Goal: Transaction & Acquisition: Purchase product/service

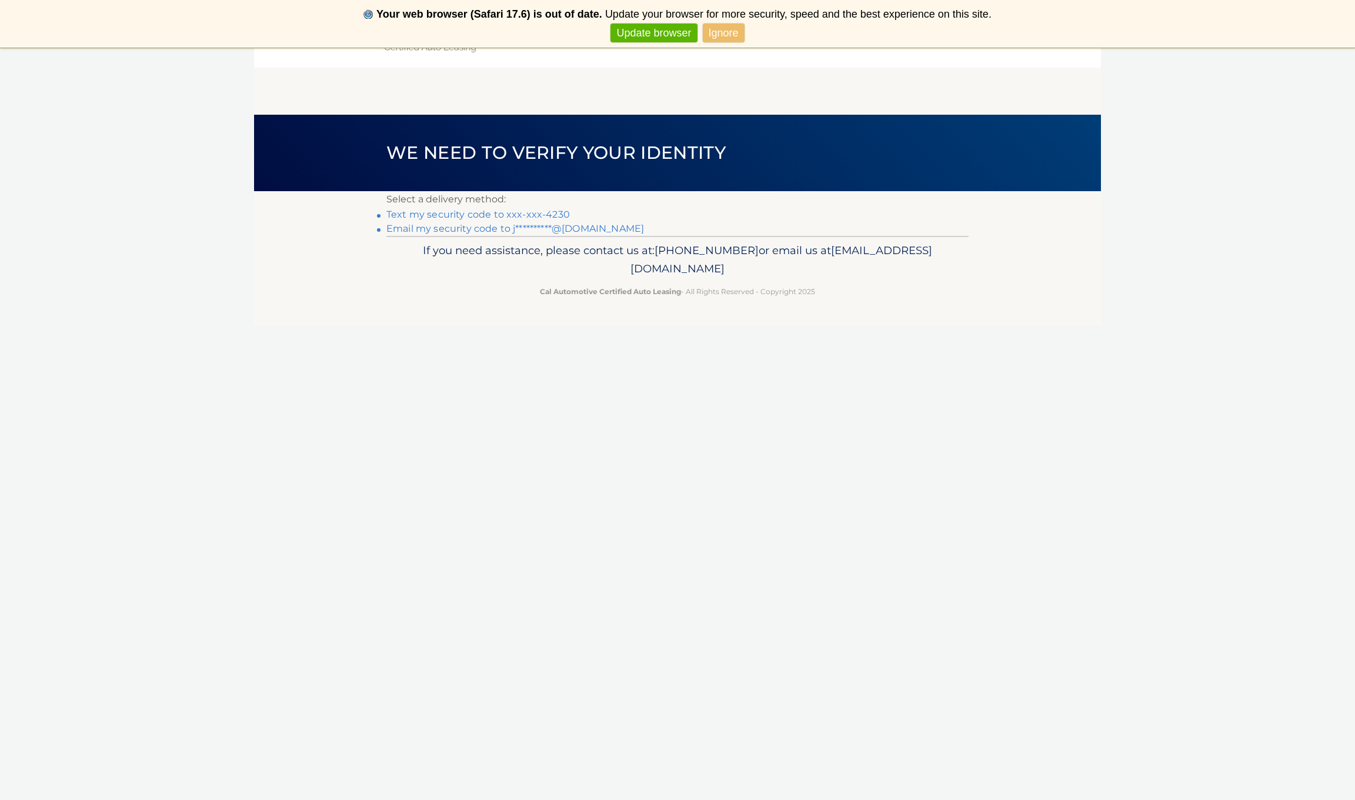
click at [470, 216] on link "Text my security code to xxx-xxx-4230" at bounding box center [478, 214] width 184 height 11
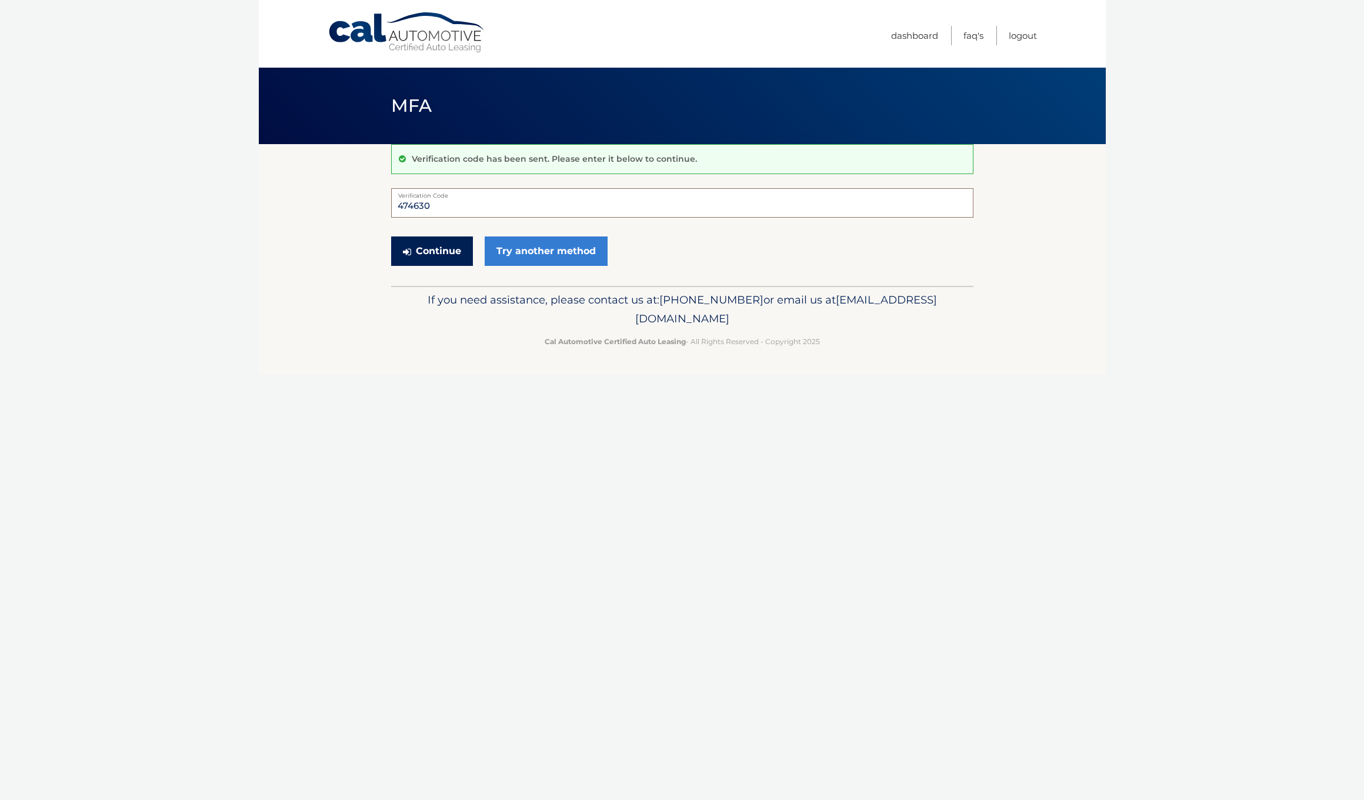
type input "474630"
click at [429, 254] on button "Continue" at bounding box center [432, 250] width 82 height 29
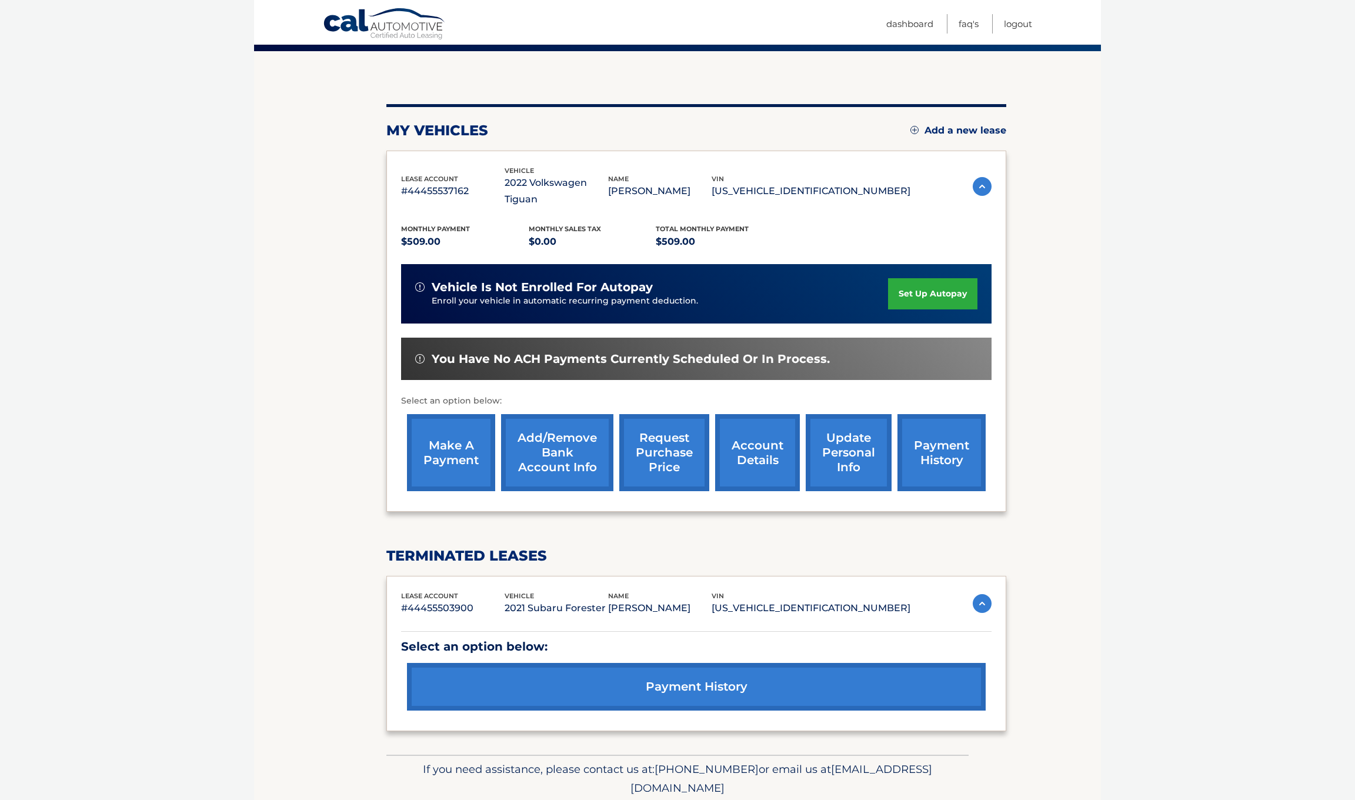
scroll to position [117, 0]
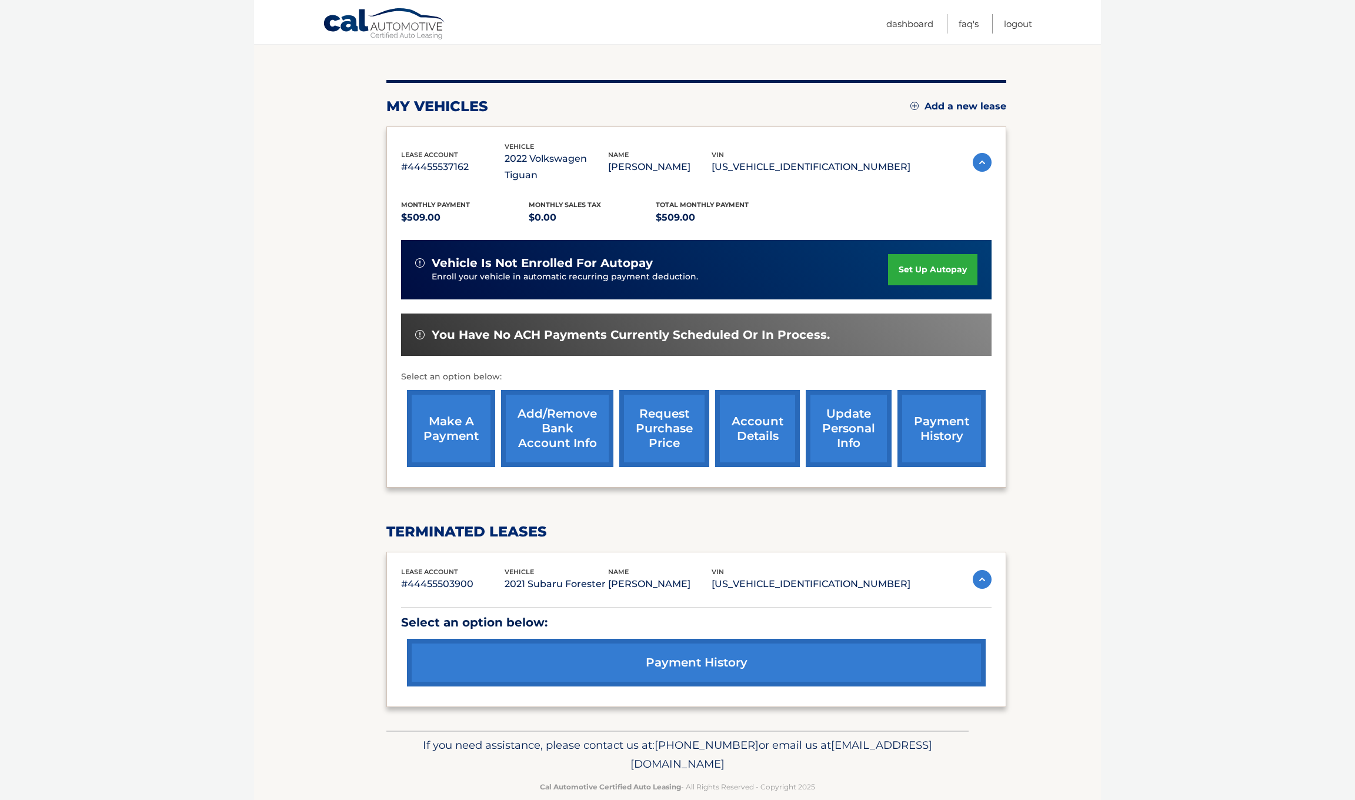
click at [449, 422] on link "make a payment" at bounding box center [451, 428] width 88 height 77
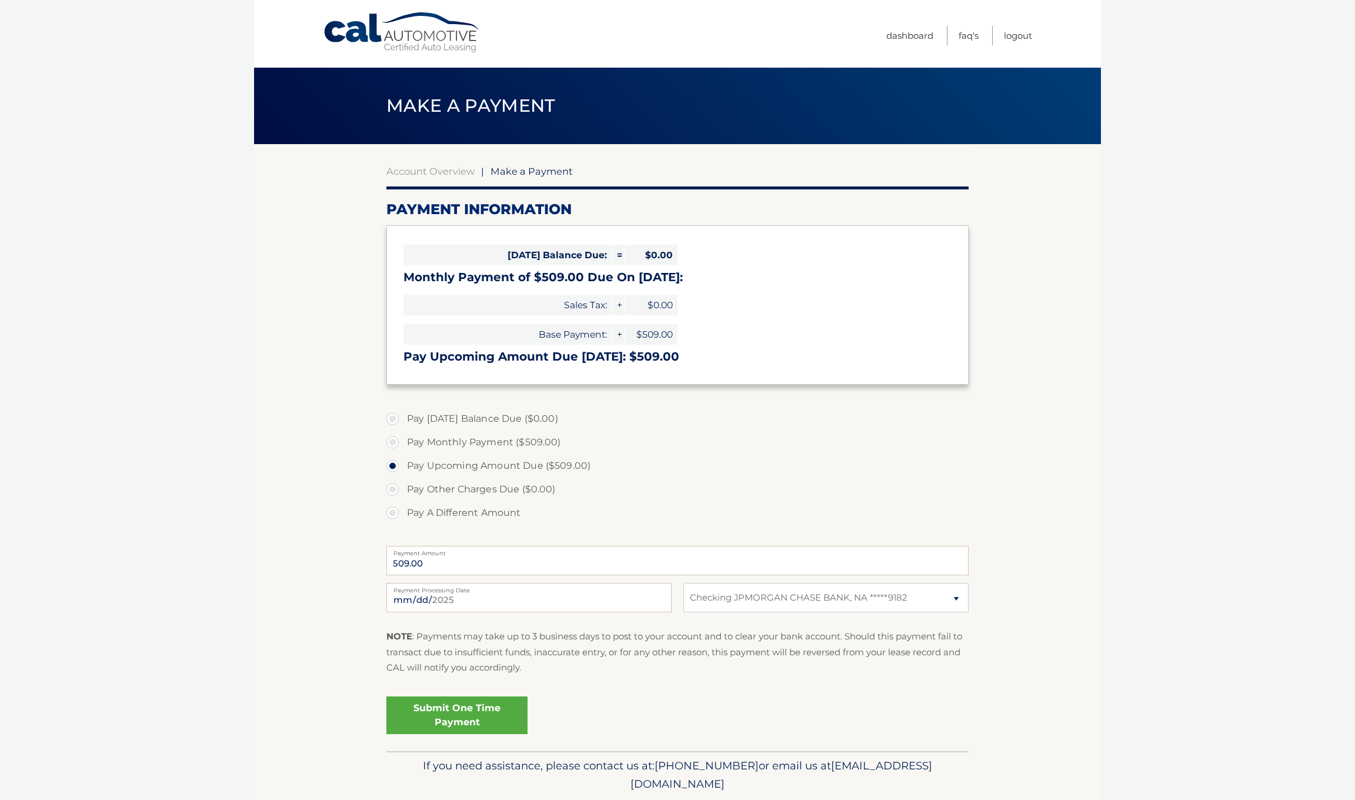
select select "M2ZjZTU2YzYtMDg0My00ZjJlLWE3ZGUtNTA5YTA2NmVhYzI5"
click at [455, 715] on link "Submit One Time Payment" at bounding box center [456, 715] width 141 height 38
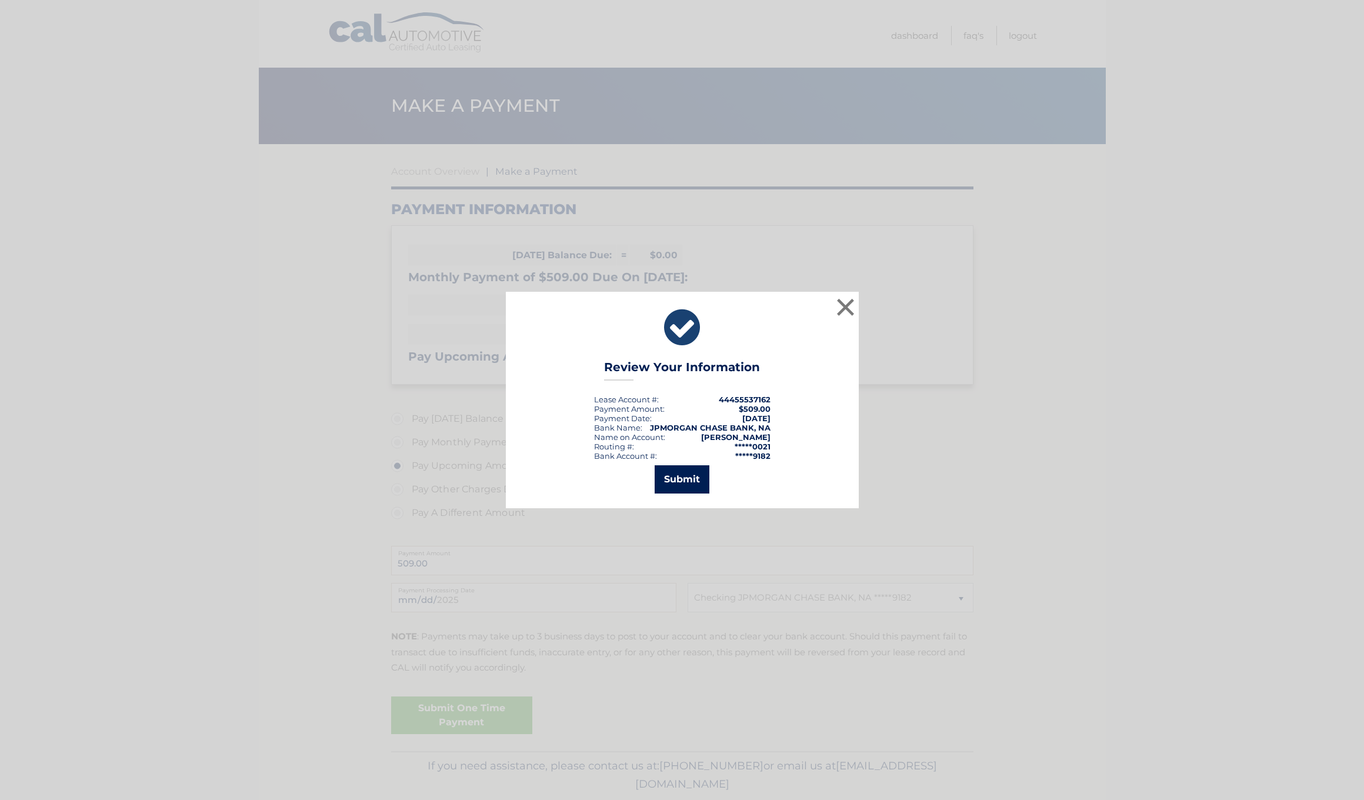
click at [672, 482] on button "Submit" at bounding box center [682, 479] width 55 height 28
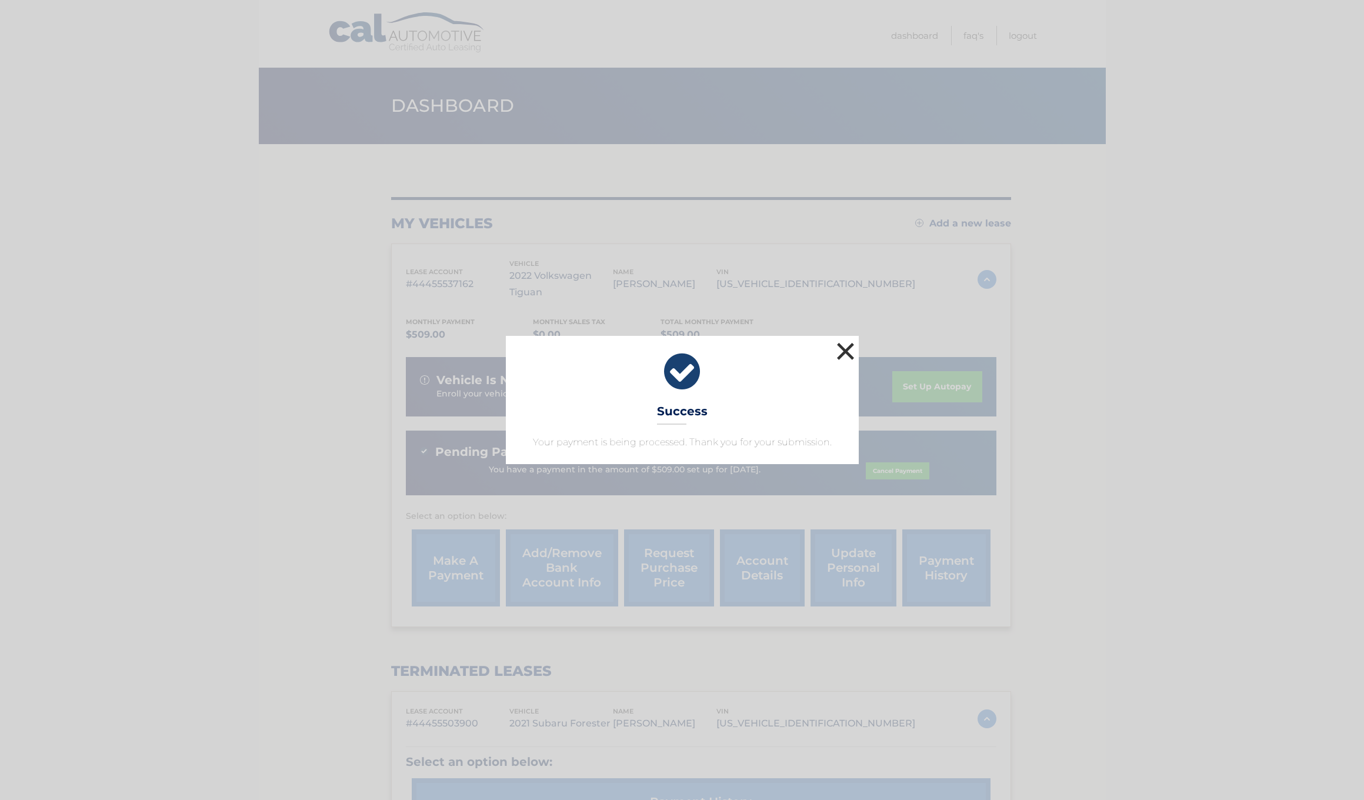
click at [849, 354] on button "×" at bounding box center [846, 351] width 24 height 24
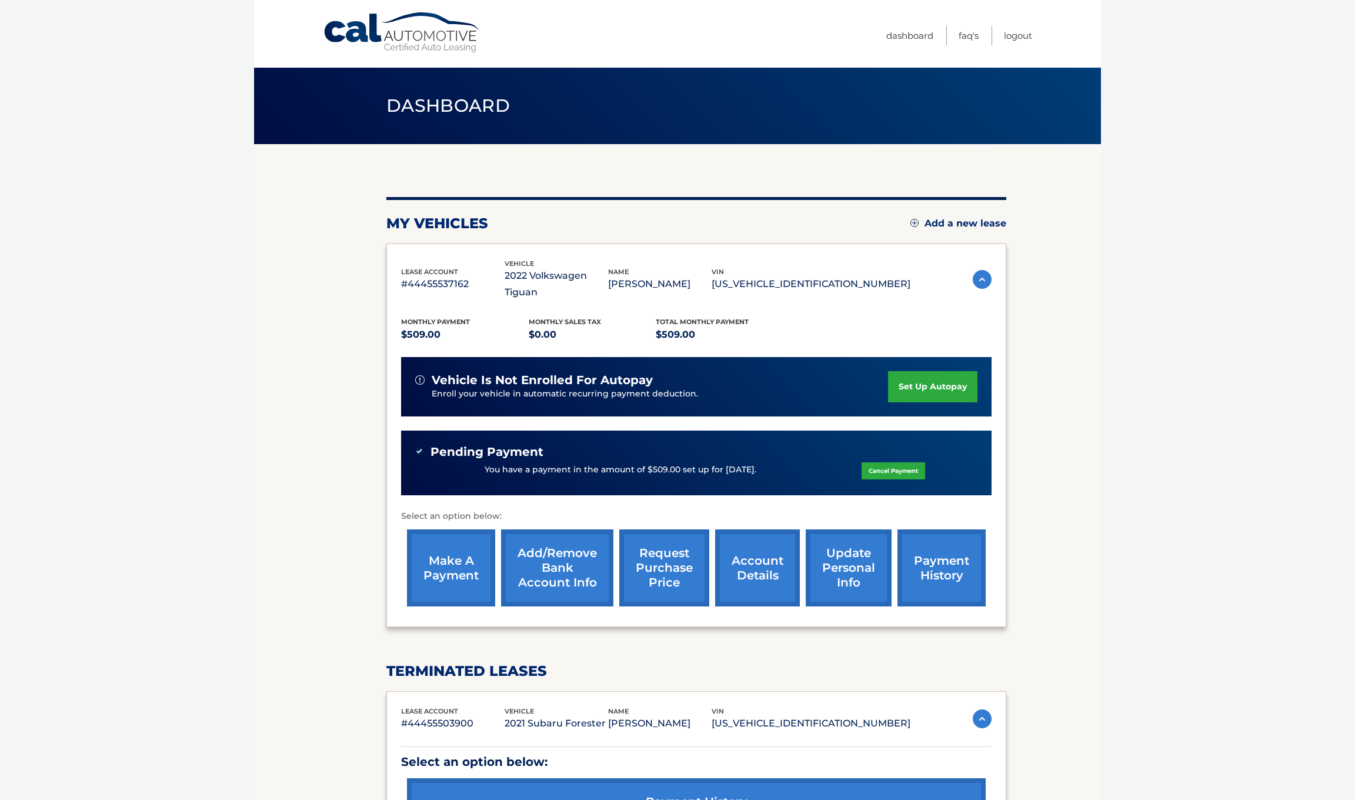
scroll to position [139, 0]
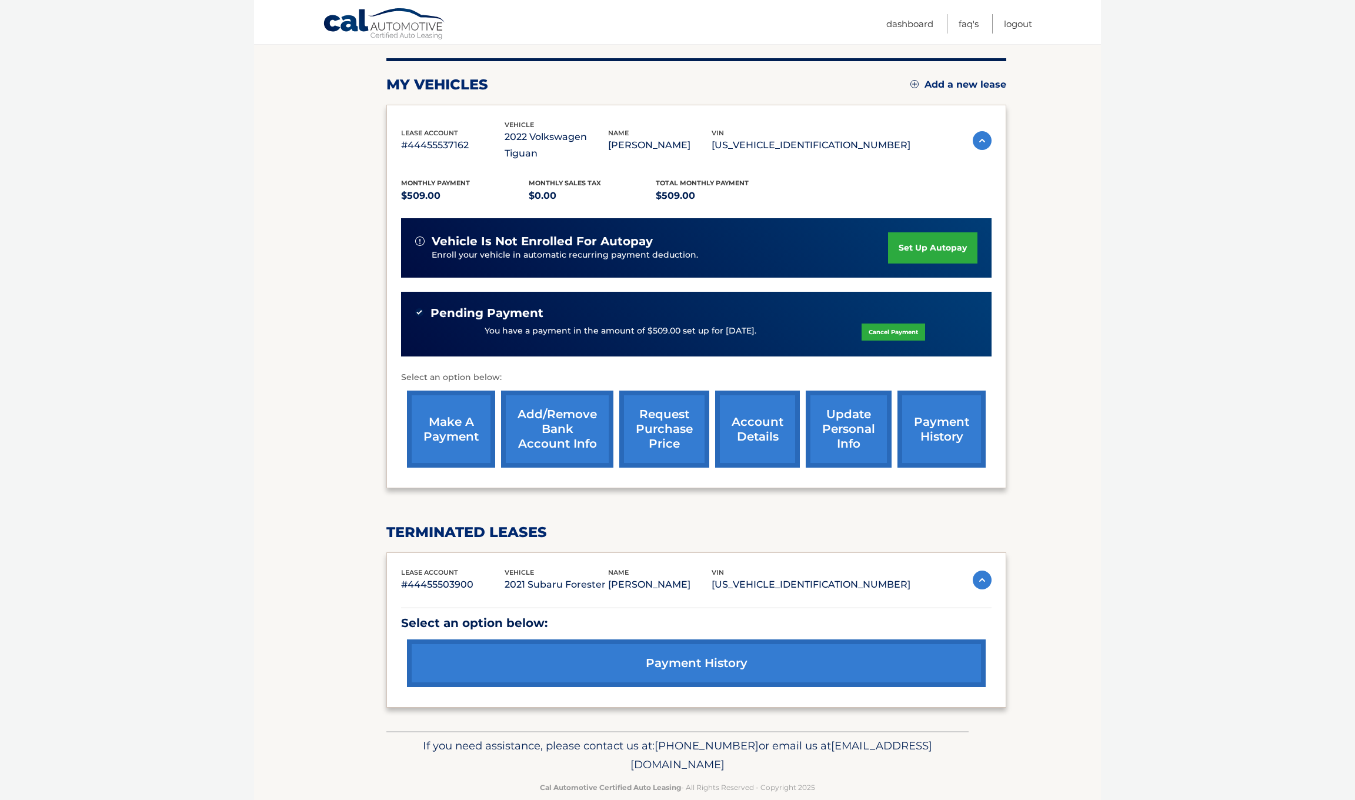
click at [660, 407] on link "request purchase price" at bounding box center [664, 429] width 90 height 77
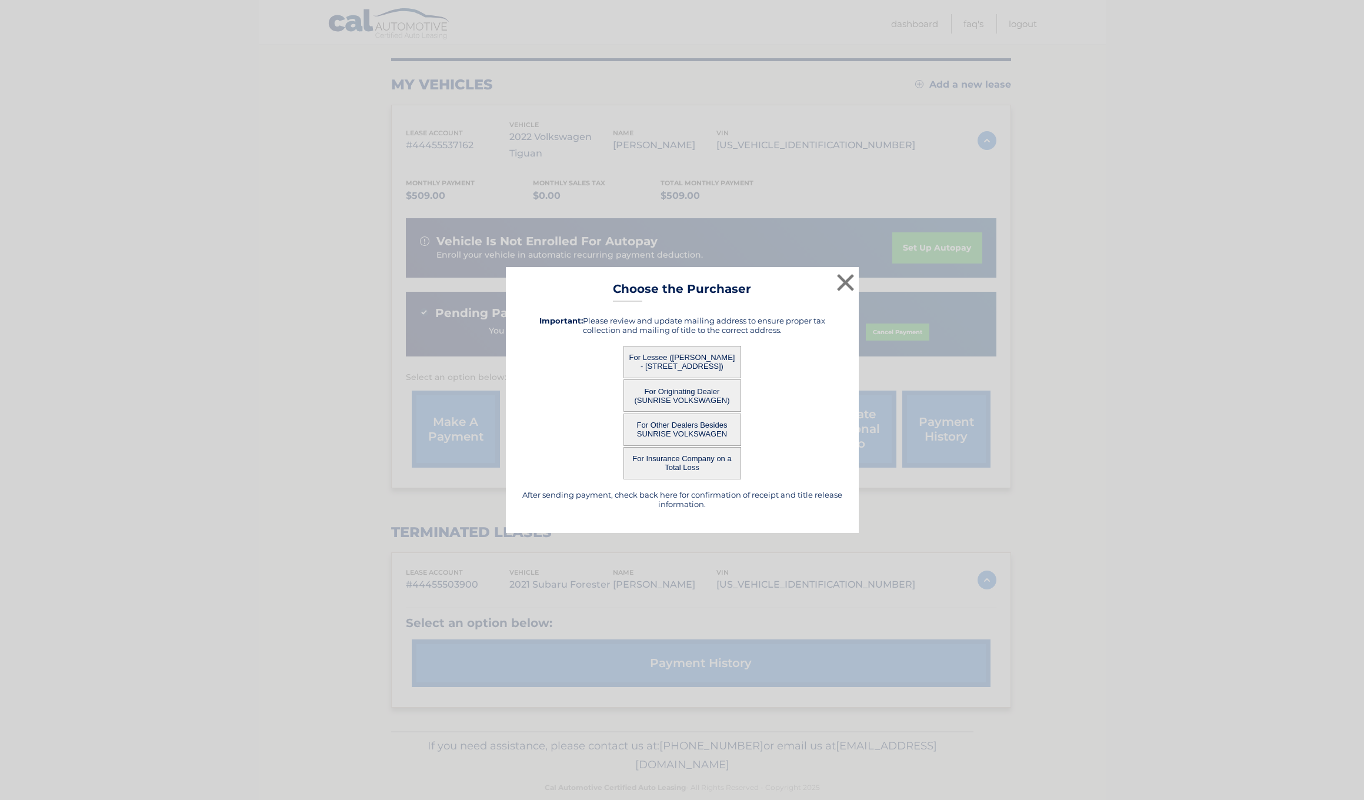
click at [673, 361] on button "For Lessee (JOHN MAFFEI - 186 LAFAYETTE ST, , COPIAGUE, NY 11726)" at bounding box center [683, 362] width 118 height 32
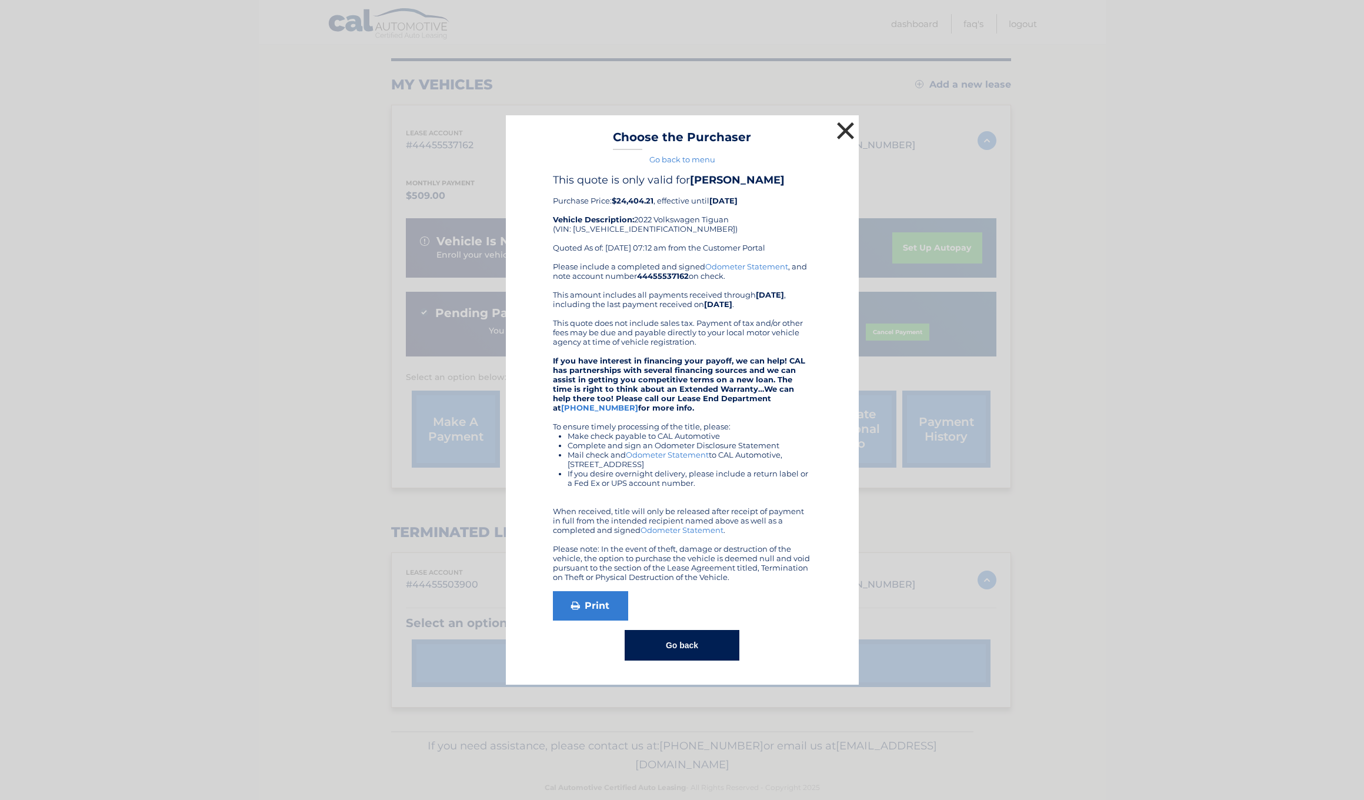
click at [843, 131] on button "×" at bounding box center [846, 131] width 24 height 24
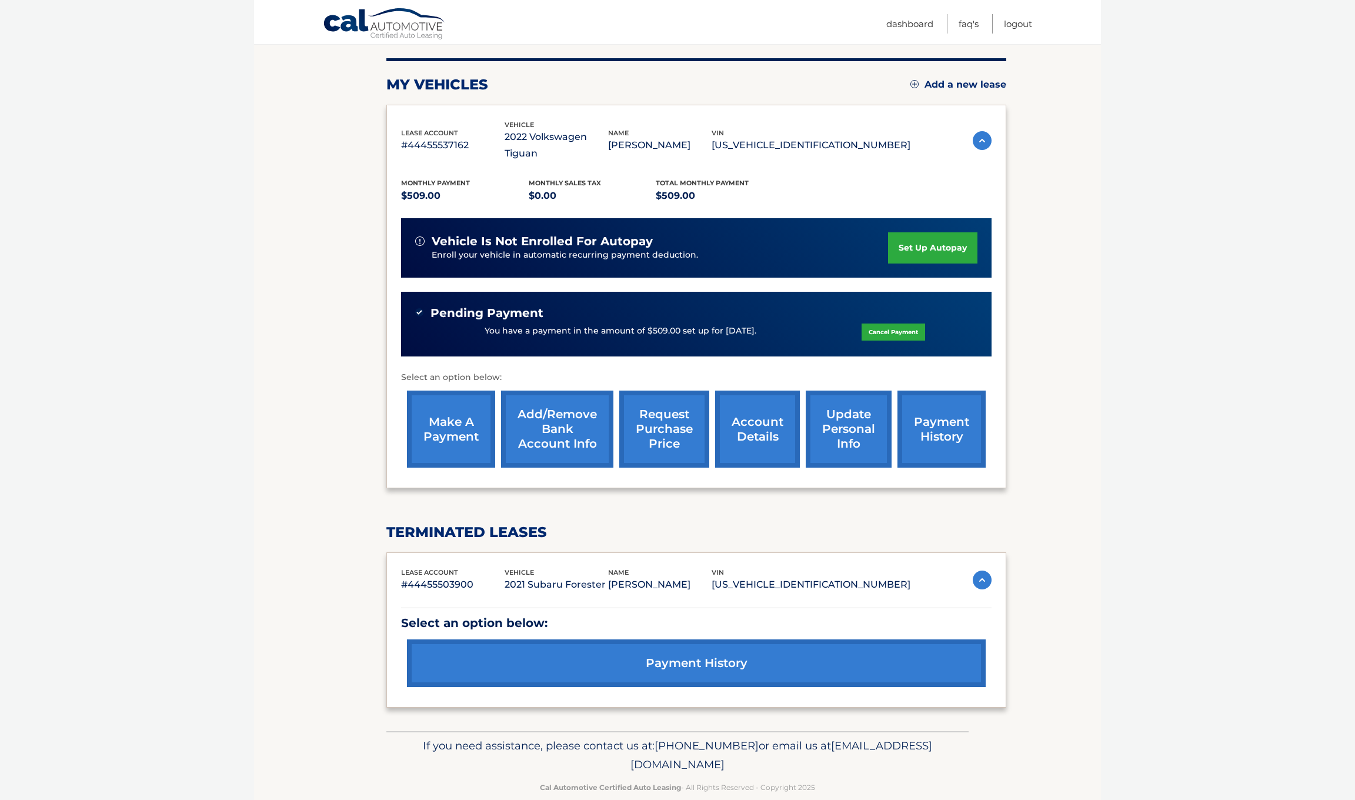
click at [944, 419] on link "payment history" at bounding box center [942, 429] width 88 height 77
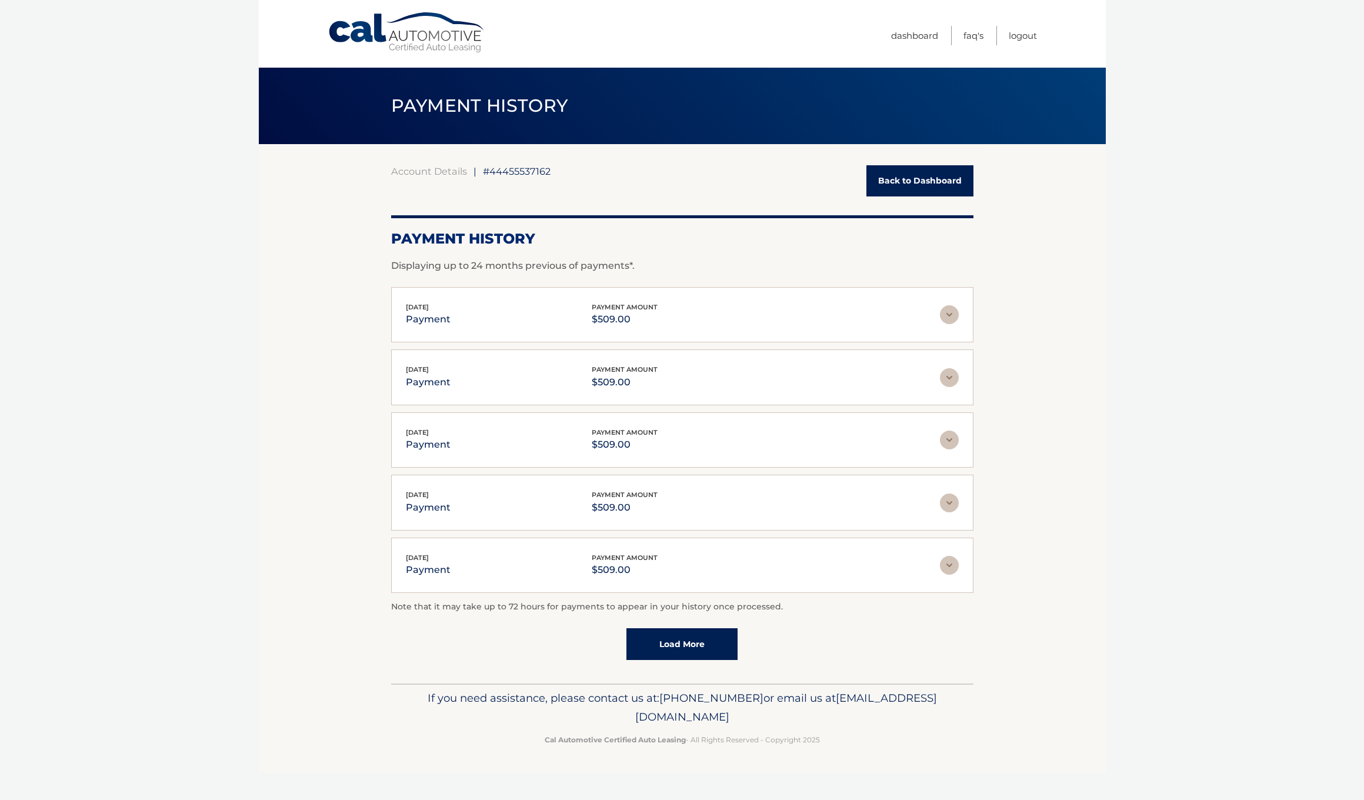
click at [924, 178] on link "Back to Dashboard" at bounding box center [919, 180] width 107 height 31
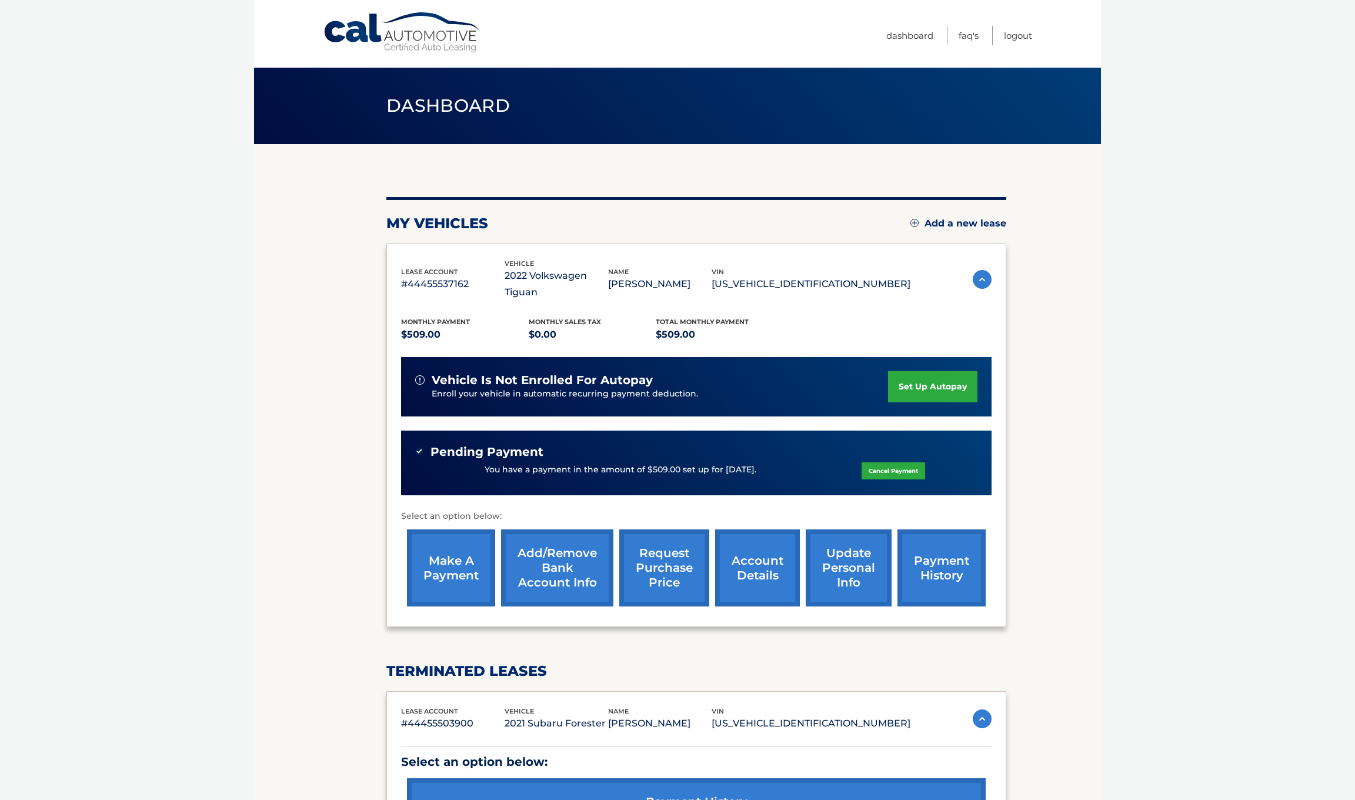
click at [762, 548] on link "account details" at bounding box center [757, 567] width 85 height 77
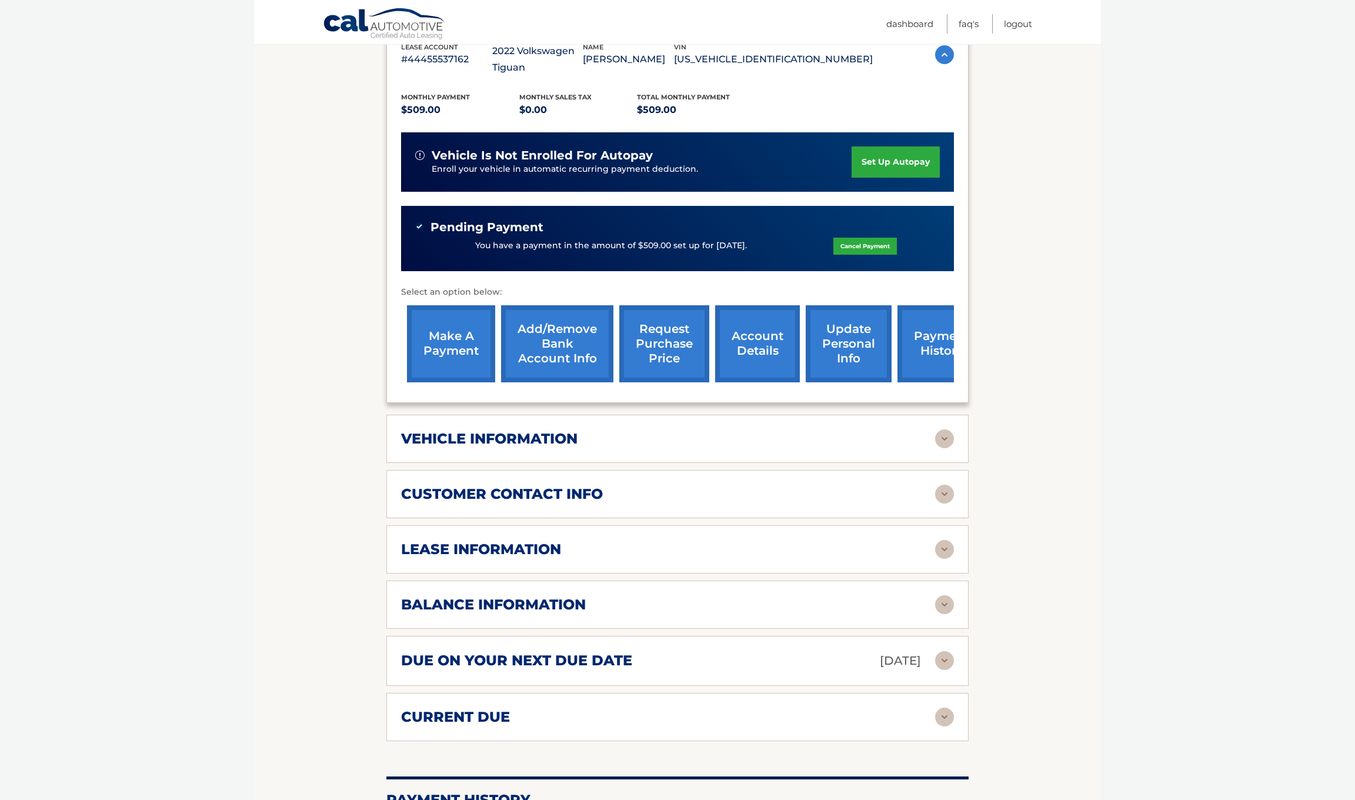
scroll to position [376, 0]
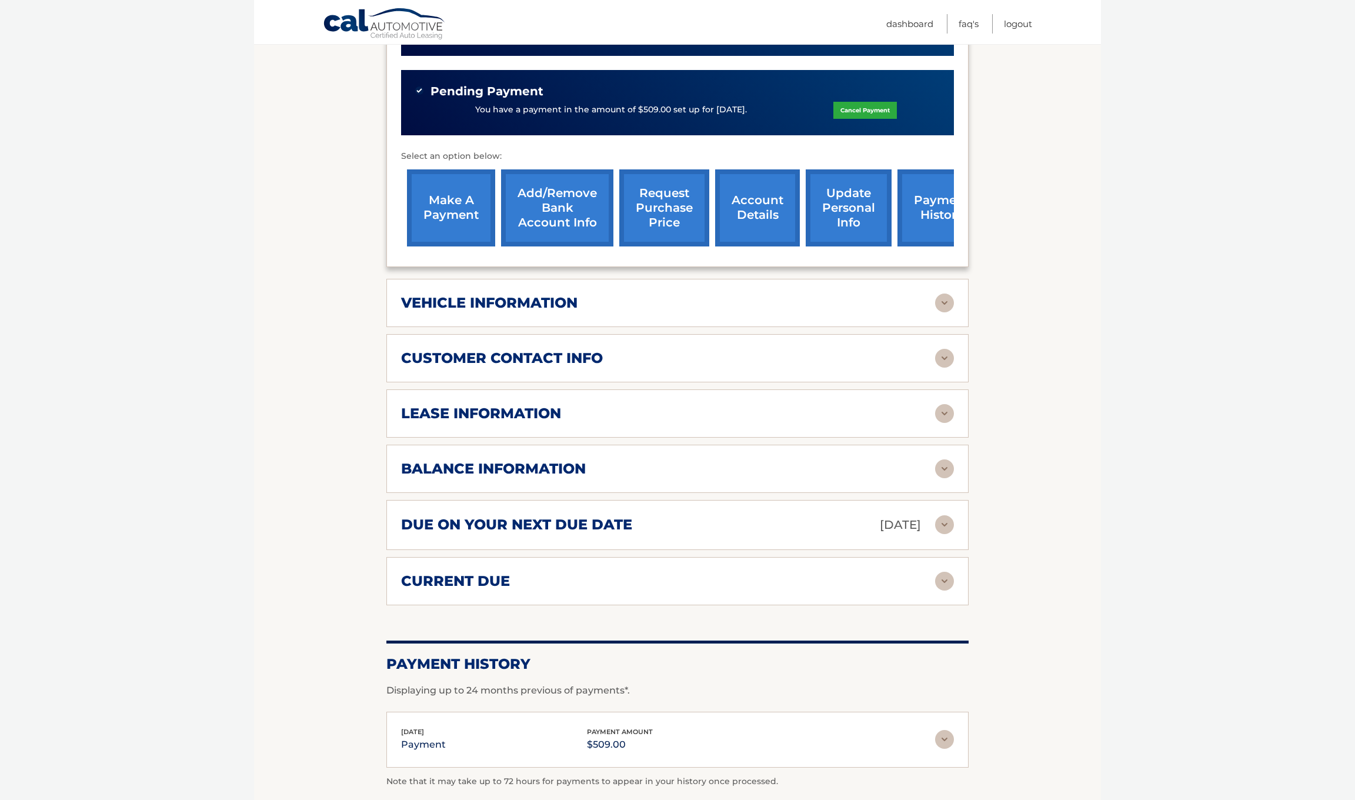
click at [599, 464] on div "balance information" at bounding box center [668, 469] width 534 height 18
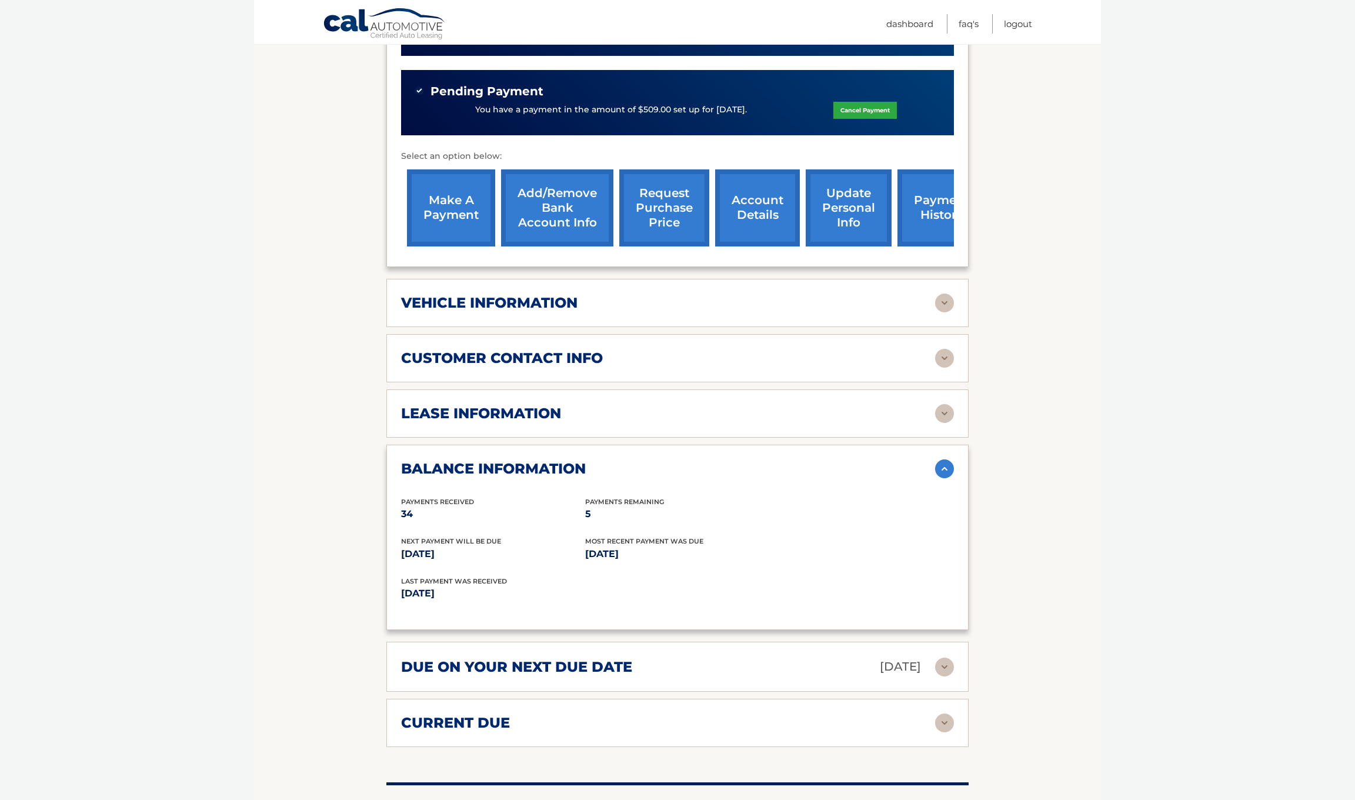
click at [545, 411] on h2 "lease information" at bounding box center [481, 414] width 160 height 18
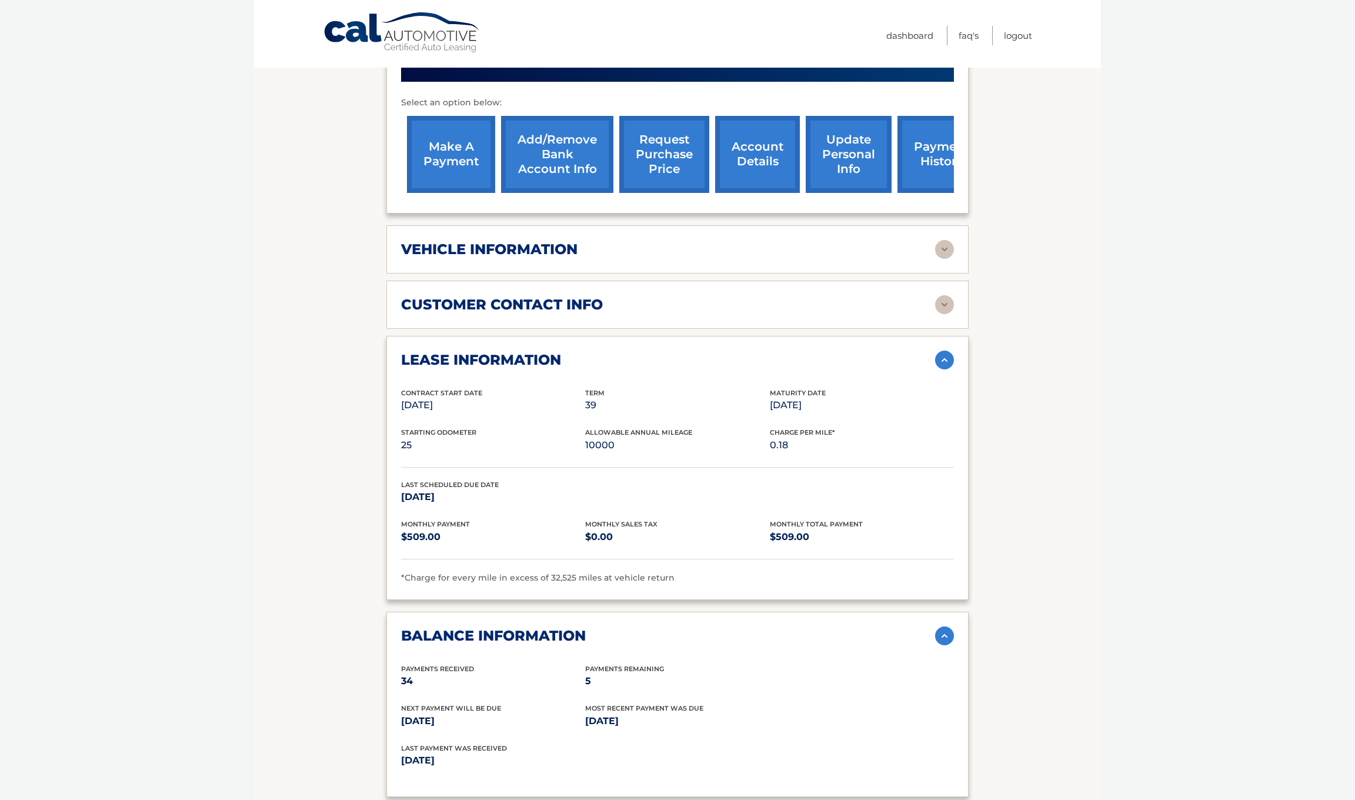
scroll to position [0, 0]
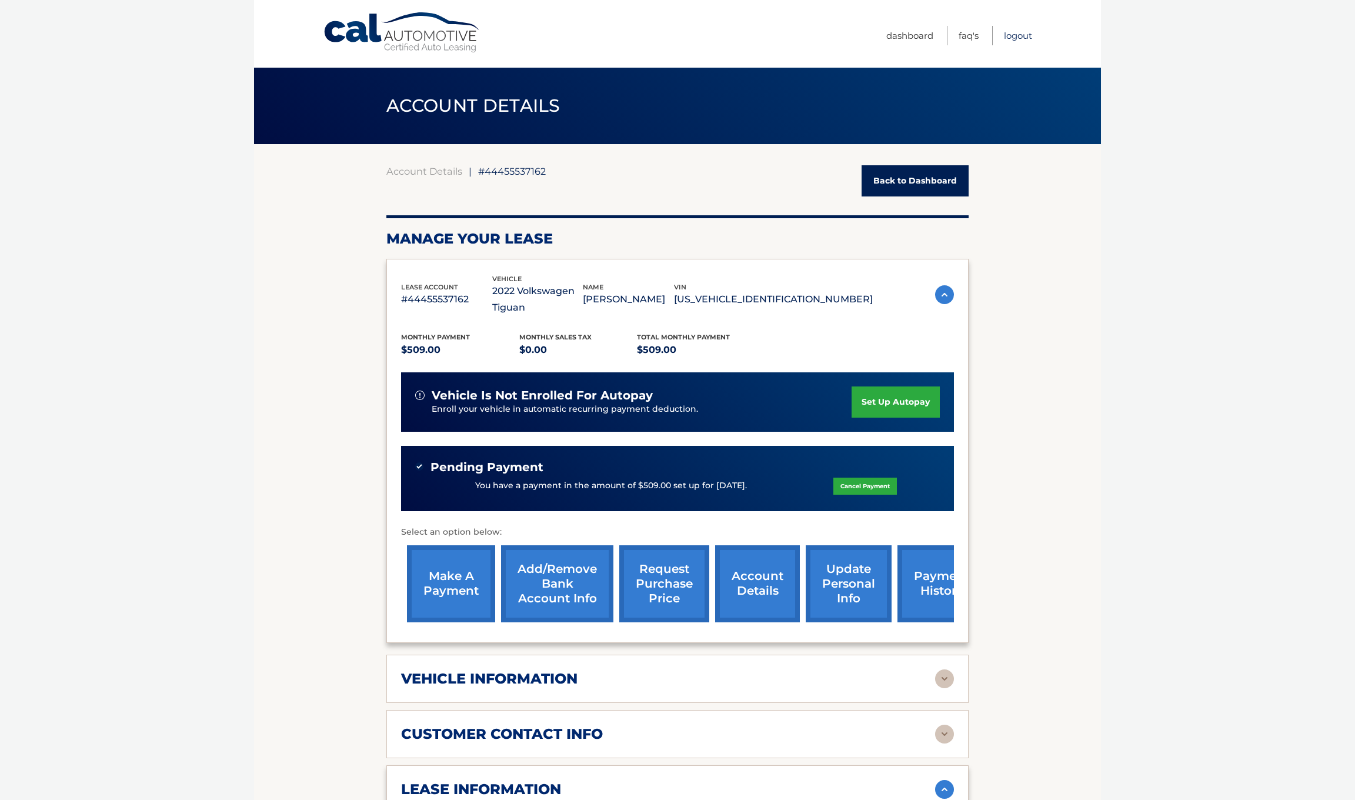
click at [1019, 36] on link "Logout" at bounding box center [1018, 35] width 28 height 19
